Goal: Task Accomplishment & Management: Manage account settings

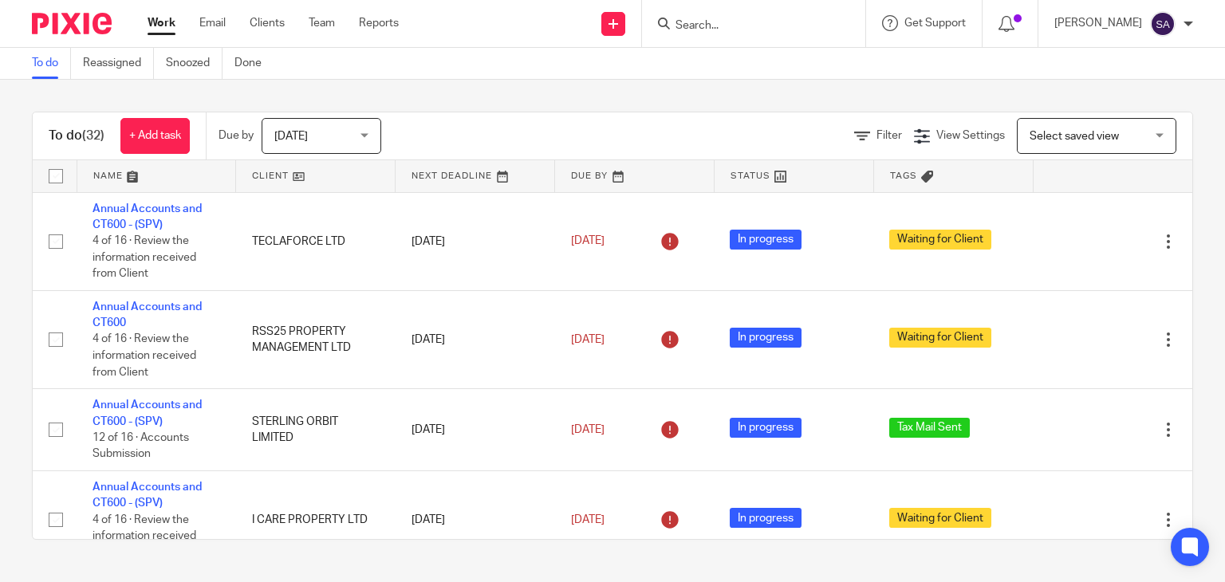
click at [715, 26] on input "Search" at bounding box center [746, 26] width 144 height 14
click at [1105, 18] on p "[PERSON_NAME]" at bounding box center [1099, 23] width 88 height 16
click at [1122, 110] on span "Logout" at bounding box center [1120, 110] width 36 height 11
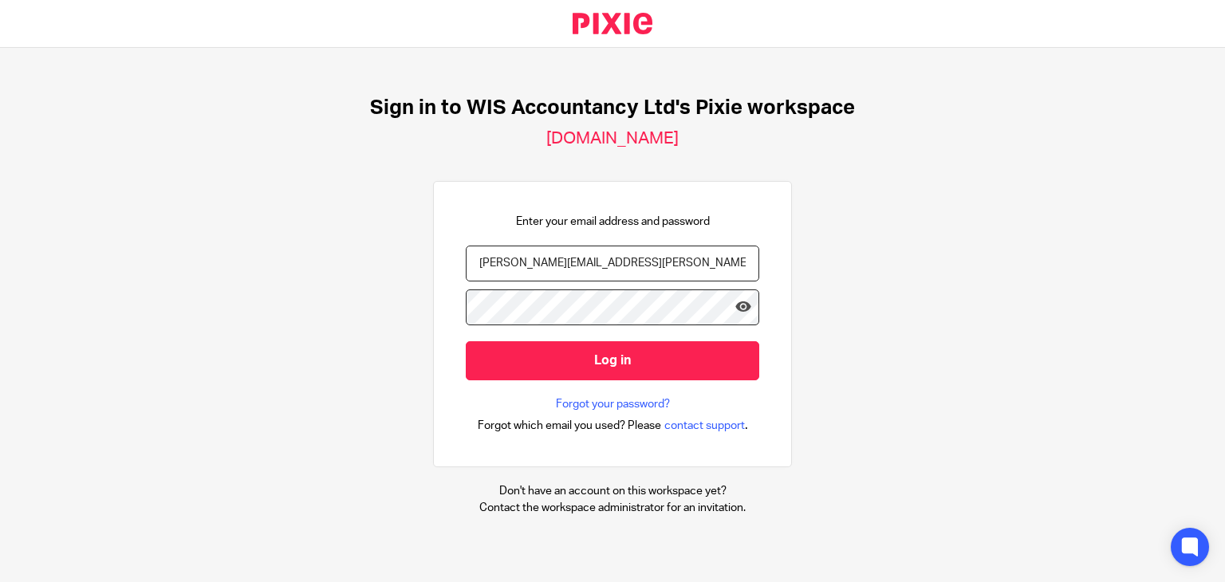
click at [588, 266] on input "[PERSON_NAME][EMAIL_ADDRESS][PERSON_NAME][DOMAIN_NAME]" at bounding box center [613, 264] width 294 height 36
type input "[PERSON_NAME][EMAIL_ADDRESS][DOMAIN_NAME]"
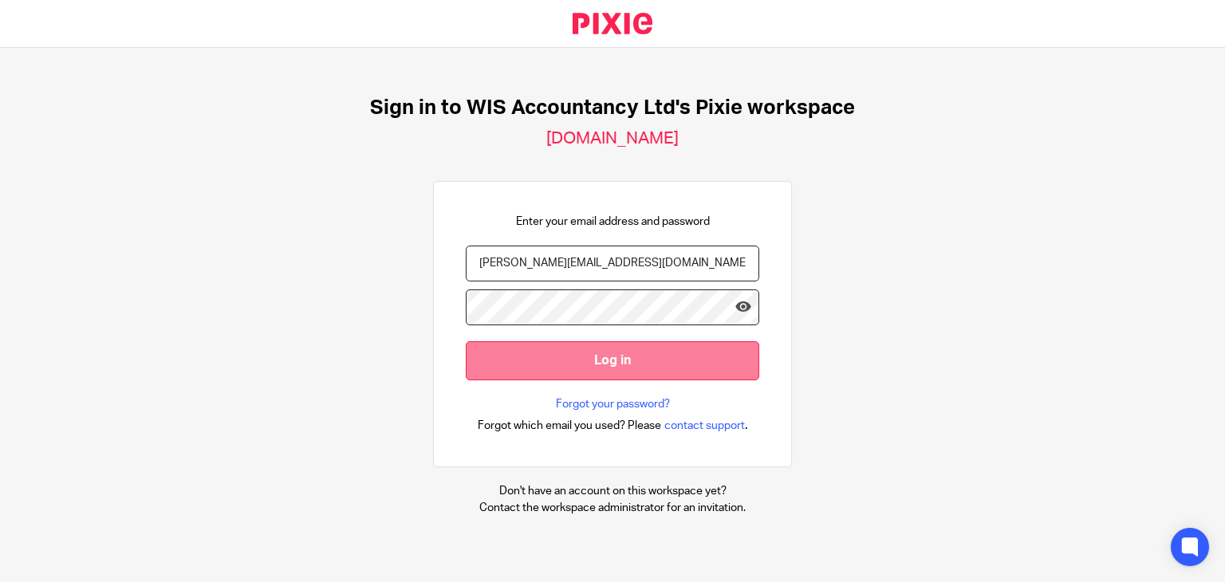
click at [539, 365] on input "Log in" at bounding box center [613, 360] width 294 height 39
